Goal: Find specific page/section: Find specific page/section

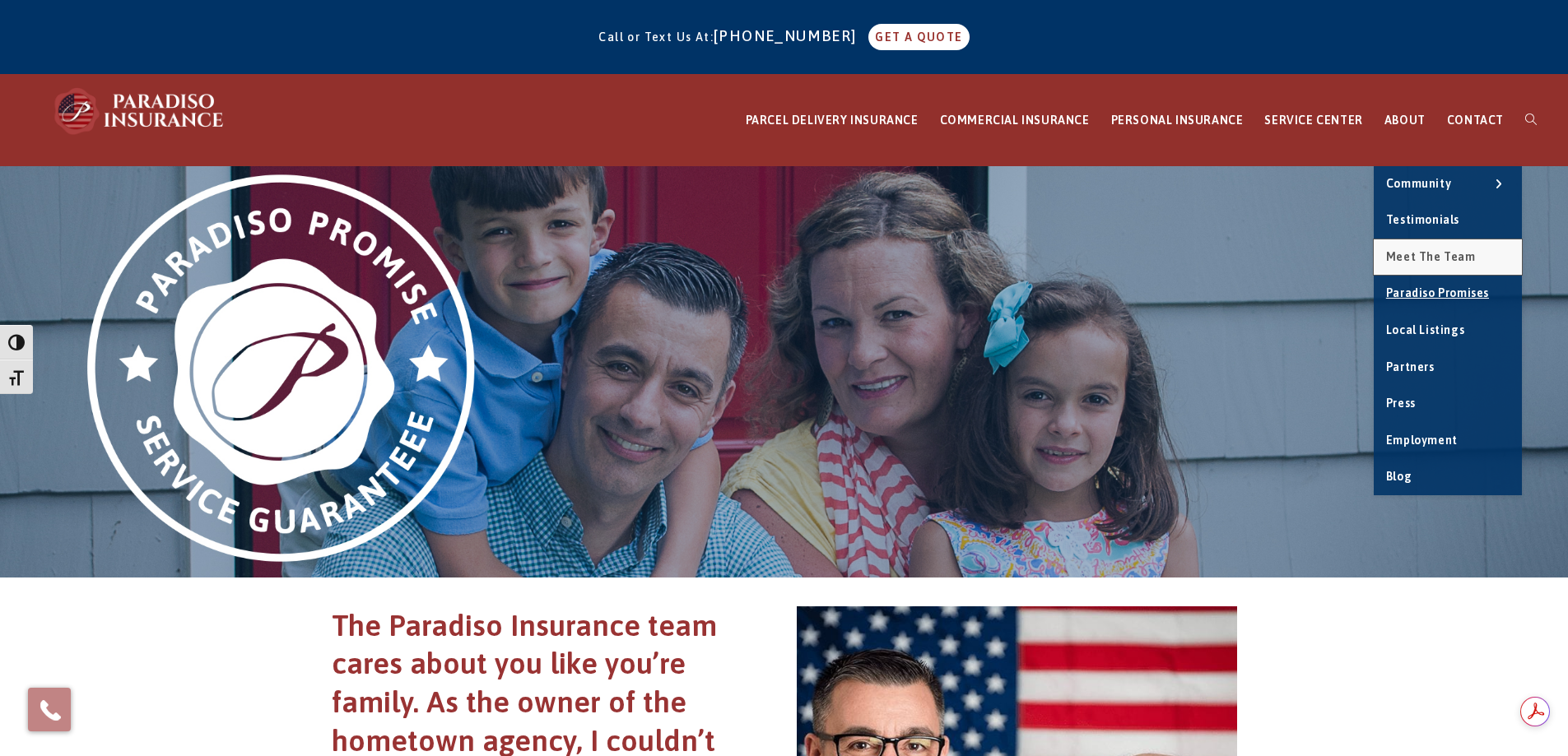
click at [1441, 257] on span "Meet the Team" at bounding box center [1431, 256] width 90 height 13
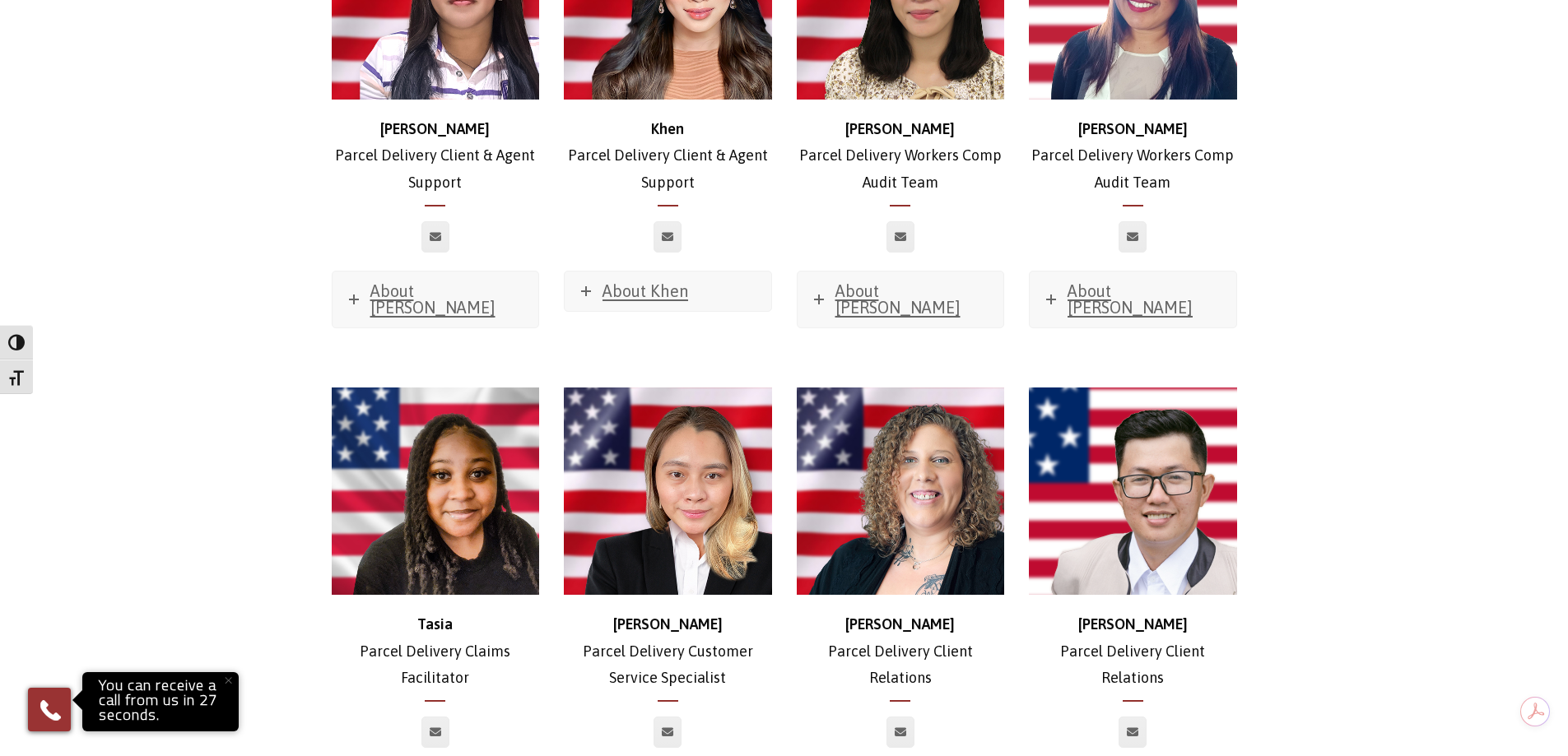
scroll to position [3706, 0]
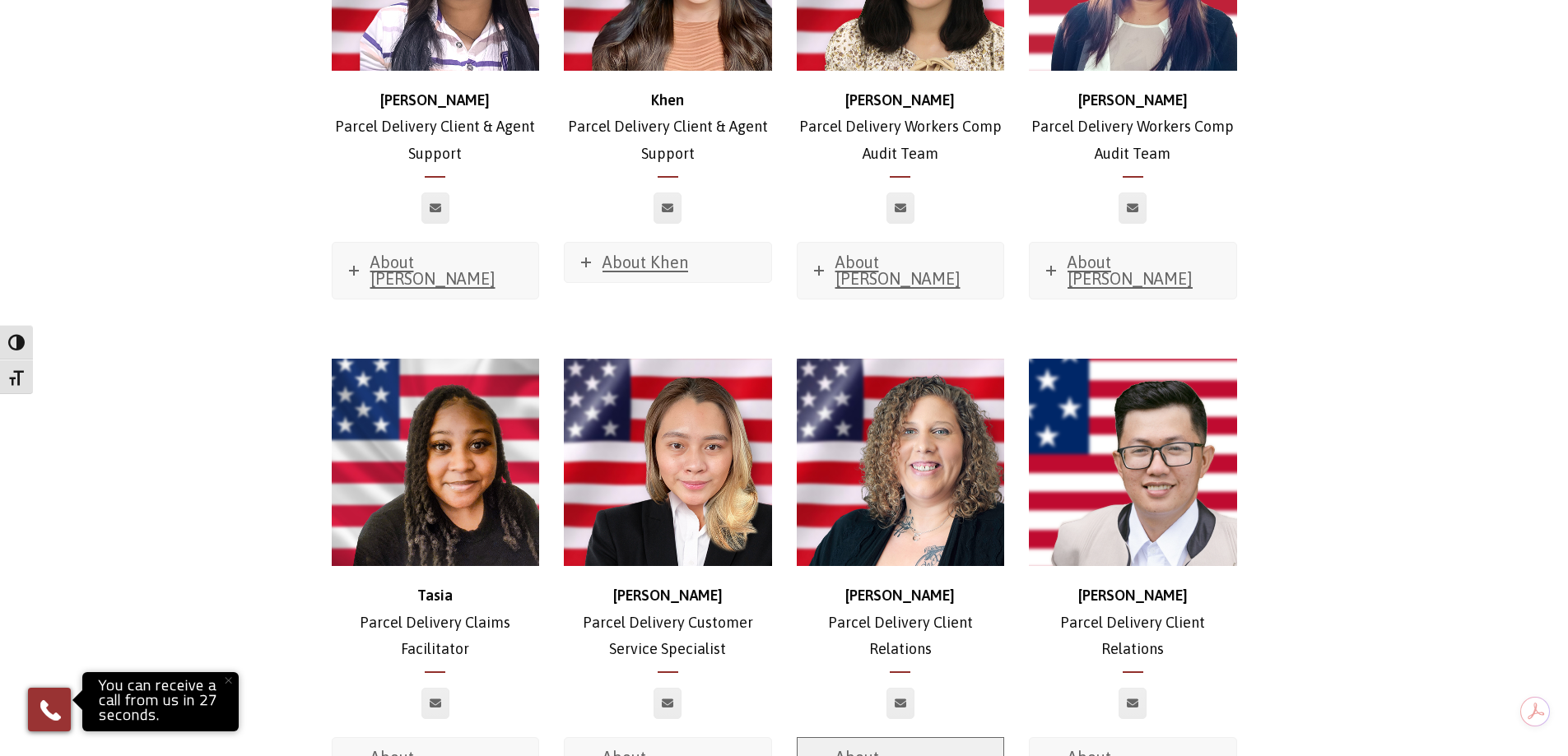
click at [901, 738] on link "About Ashley" at bounding box center [901, 766] width 207 height 56
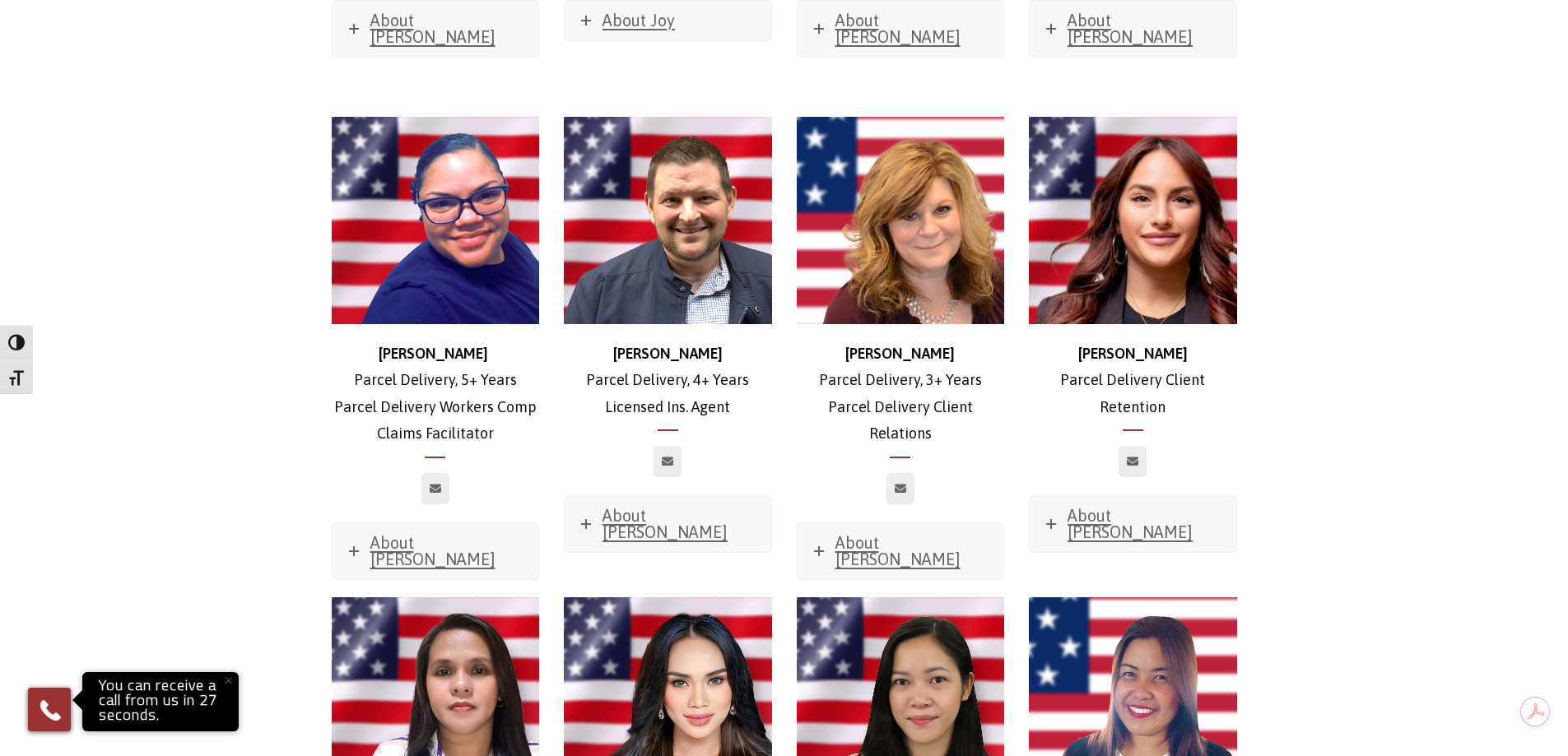
scroll to position [2883, 0]
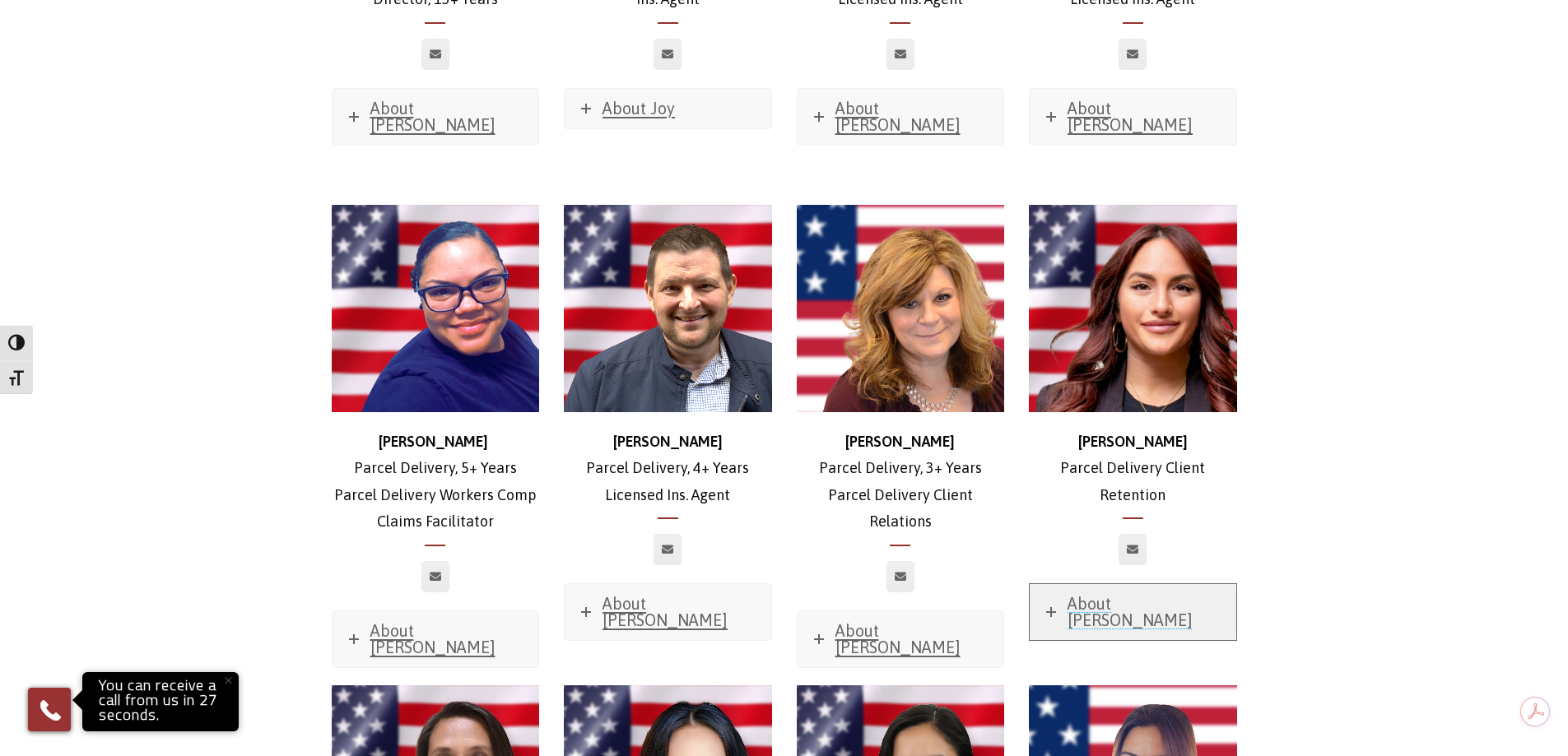
click at [1109, 594] on span "About Rachel" at bounding box center [1130, 612] width 125 height 35
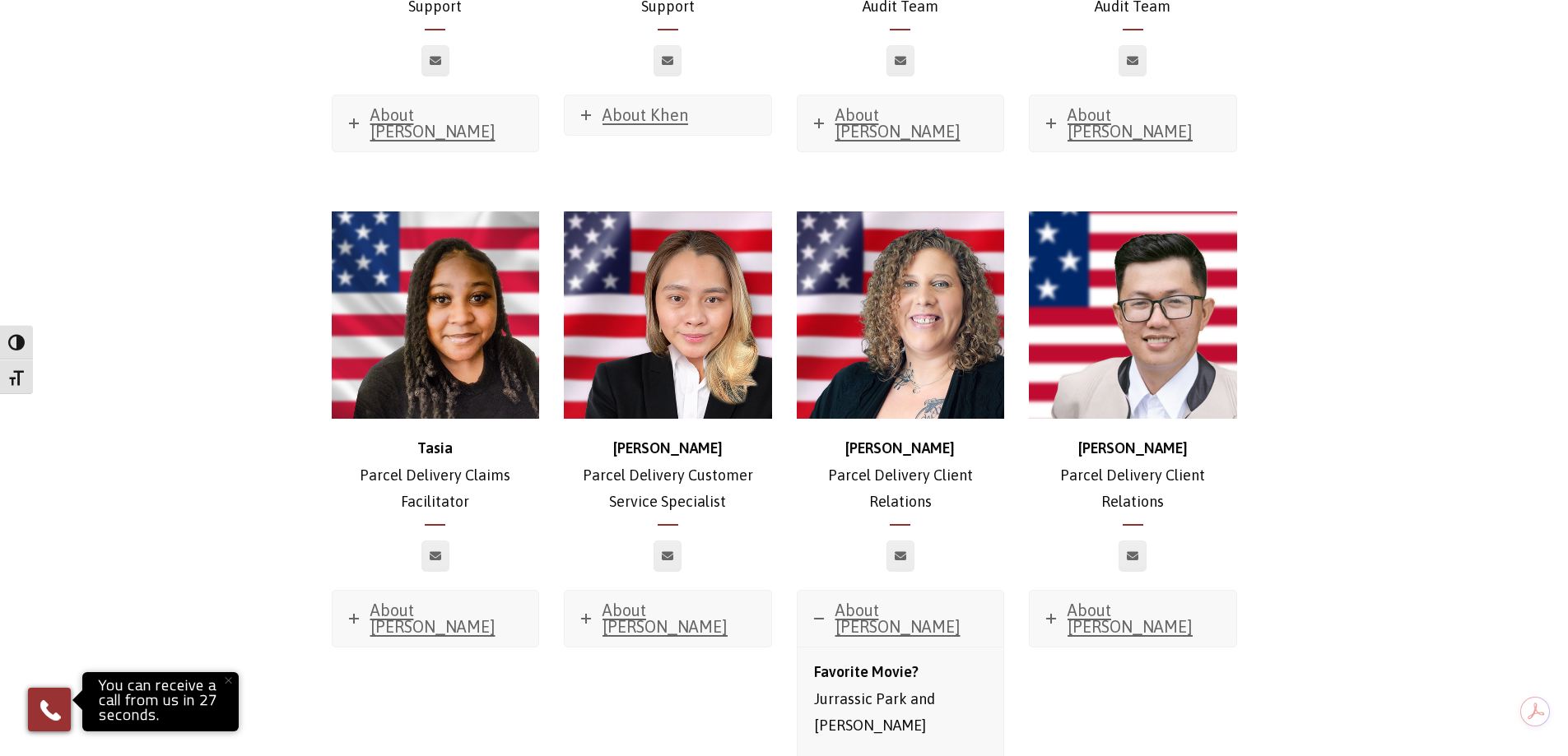
scroll to position [4611, 0]
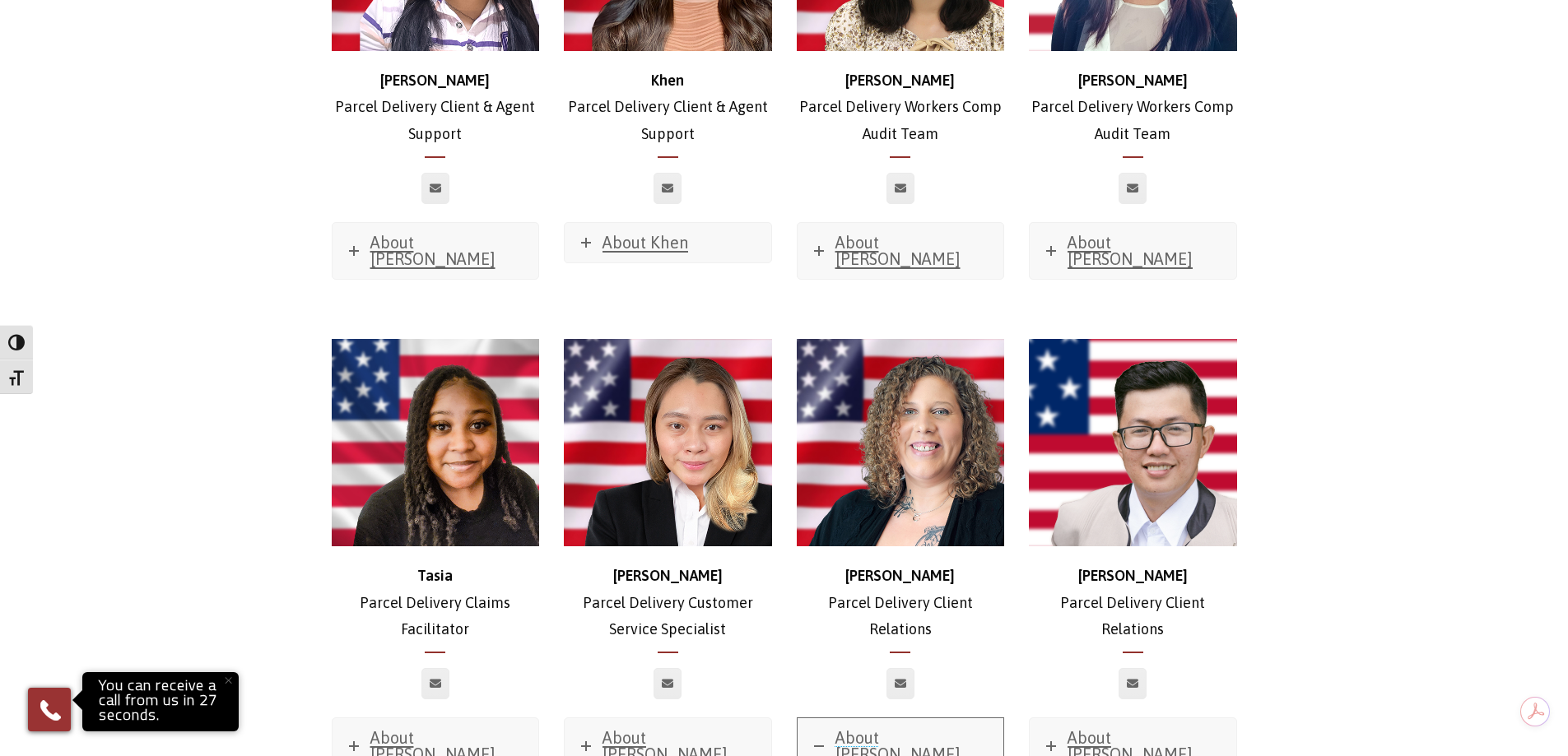
click at [904, 728] on span "About Ashley" at bounding box center [897, 746] width 125 height 35
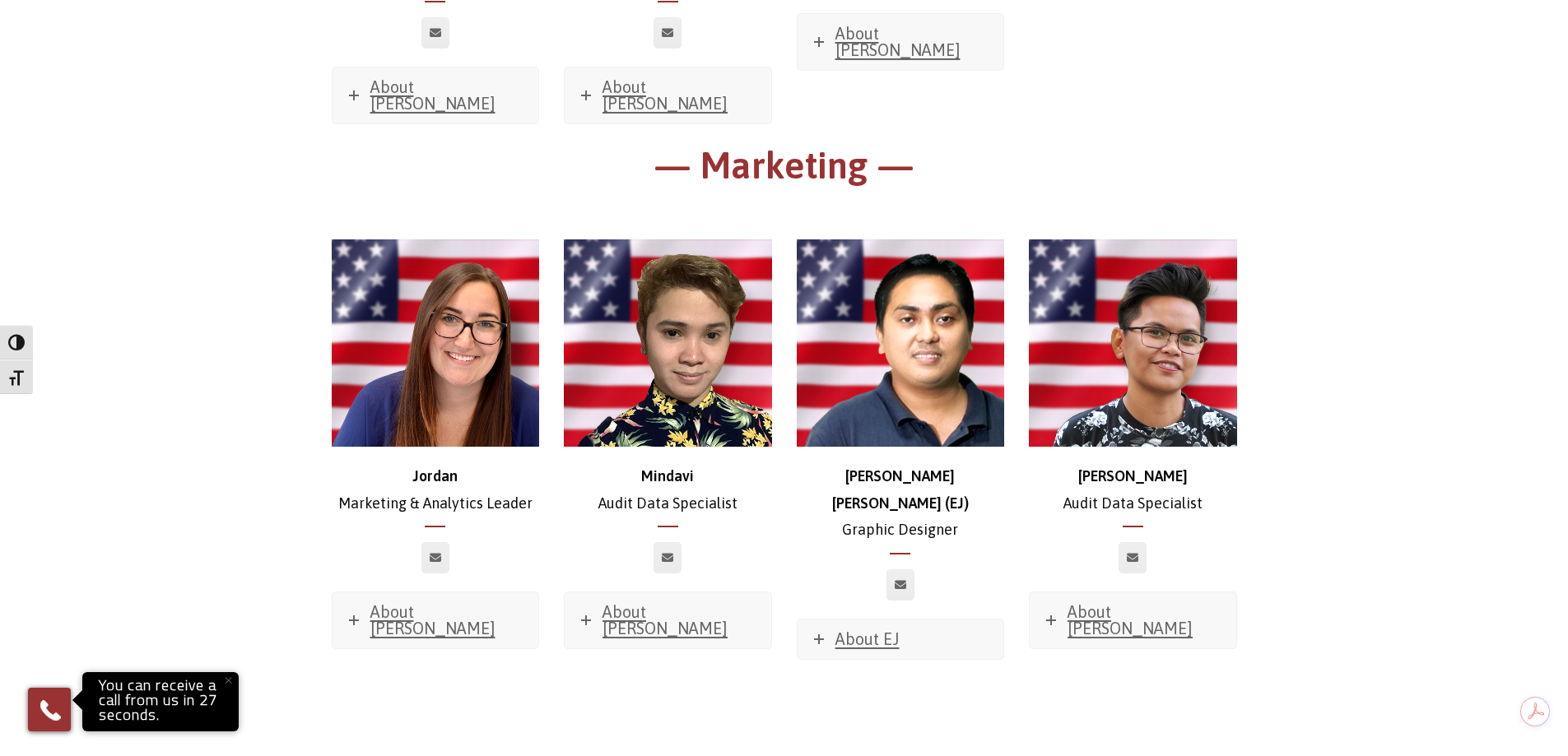
scroll to position [9054, 0]
